Goal: Task Accomplishment & Management: Use online tool/utility

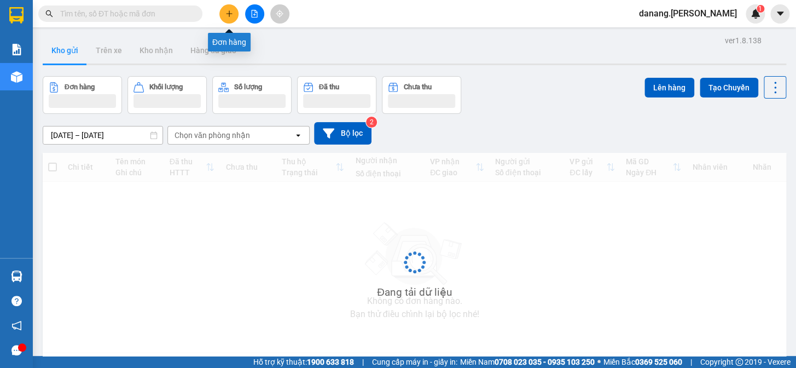
click at [227, 13] on icon "plus" at bounding box center [229, 13] width 6 height 1
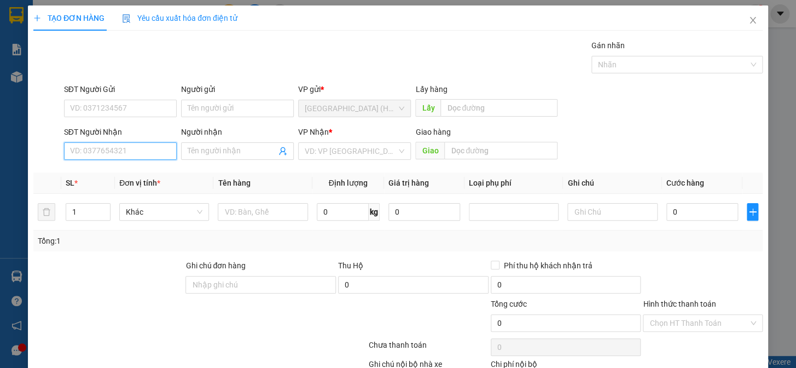
click at [83, 151] on input "SĐT Người Nhận" at bounding box center [120, 151] width 113 height 18
type input "0916595577"
click at [240, 152] on input "Người nhận" at bounding box center [232, 151] width 89 height 12
click at [400, 151] on div "VD: VP Sài Gòn" at bounding box center [354, 151] width 113 height 18
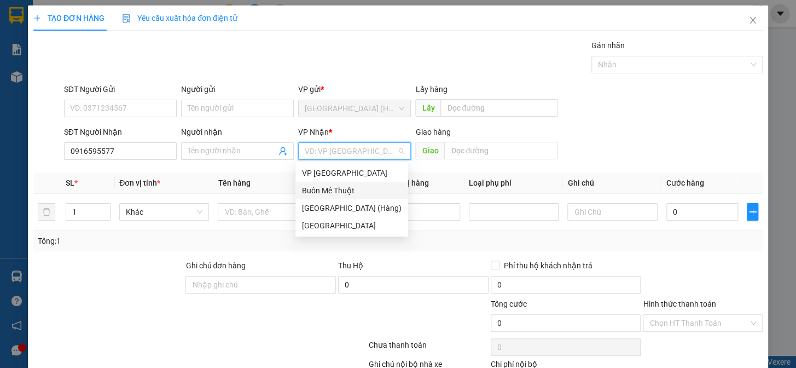
click at [348, 192] on div "Buôn Mê Thuột" at bounding box center [352, 190] width 100 height 12
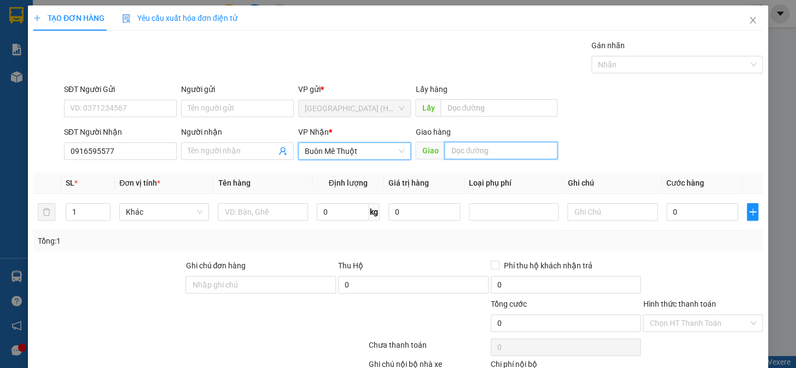
click at [460, 150] on input "text" at bounding box center [500, 151] width 113 height 18
type input "Buôn Hồ"
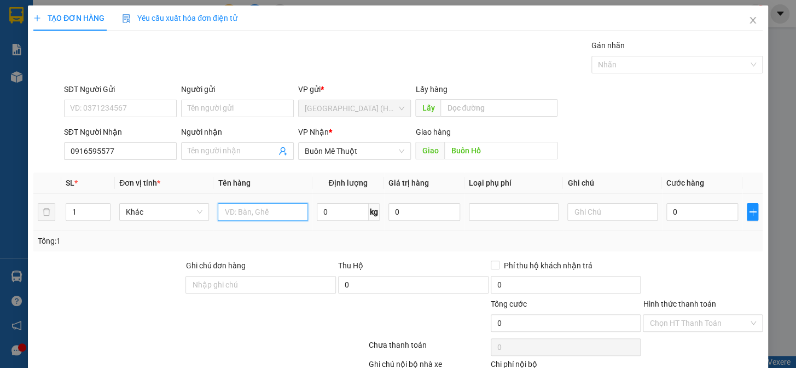
click at [230, 213] on input "text" at bounding box center [263, 212] width 90 height 18
type input "bọc trắng"
click at [468, 248] on div "Tổng: 1" at bounding box center [397, 240] width 729 height 21
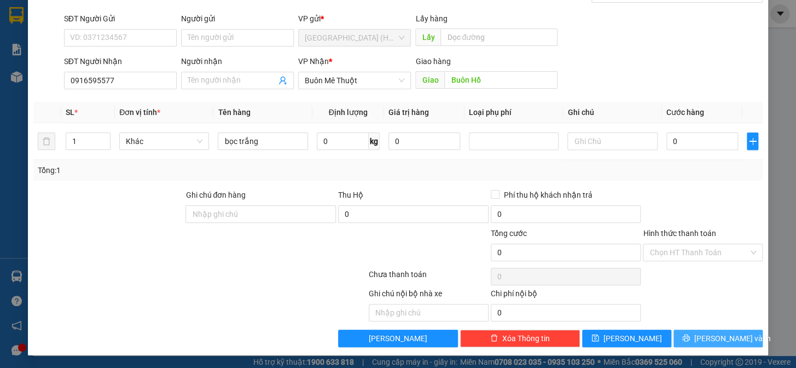
click at [699, 340] on button "Lưu và In" at bounding box center [718, 338] width 89 height 18
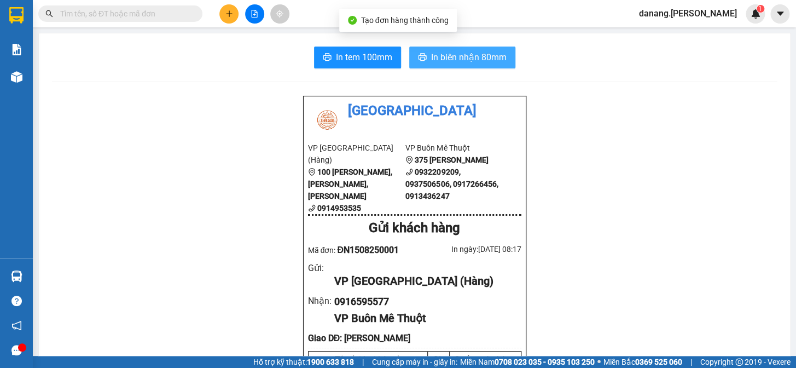
click at [431, 60] on span "In biên nhận 80mm" at bounding box center [469, 57] width 76 height 14
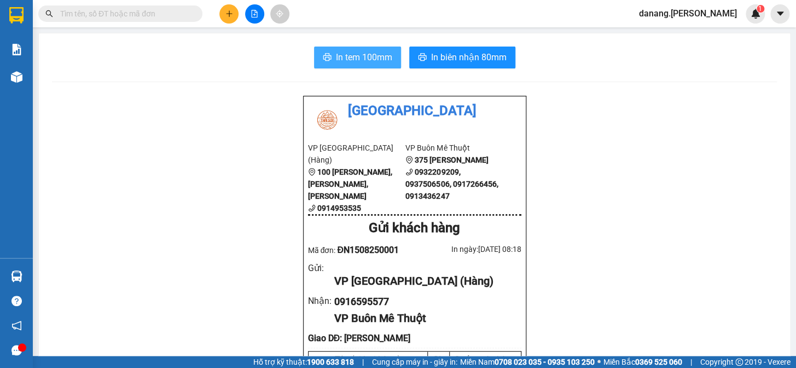
click at [375, 56] on span "In tem 100mm" at bounding box center [364, 57] width 56 height 14
